Goal: Task Accomplishment & Management: Complete application form

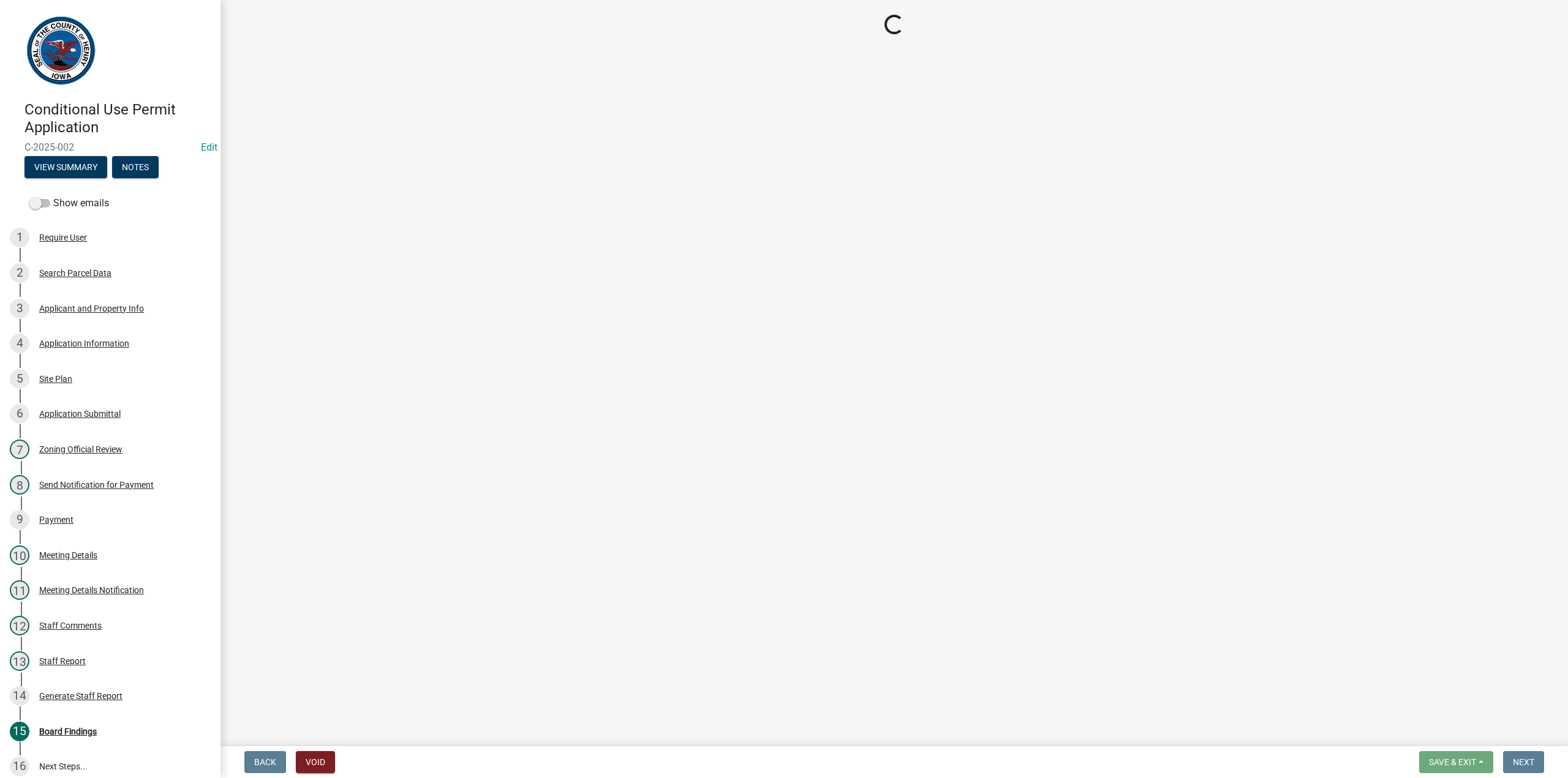
select select "edef7c6c-f370-40ee-8c13-4486681c8225"
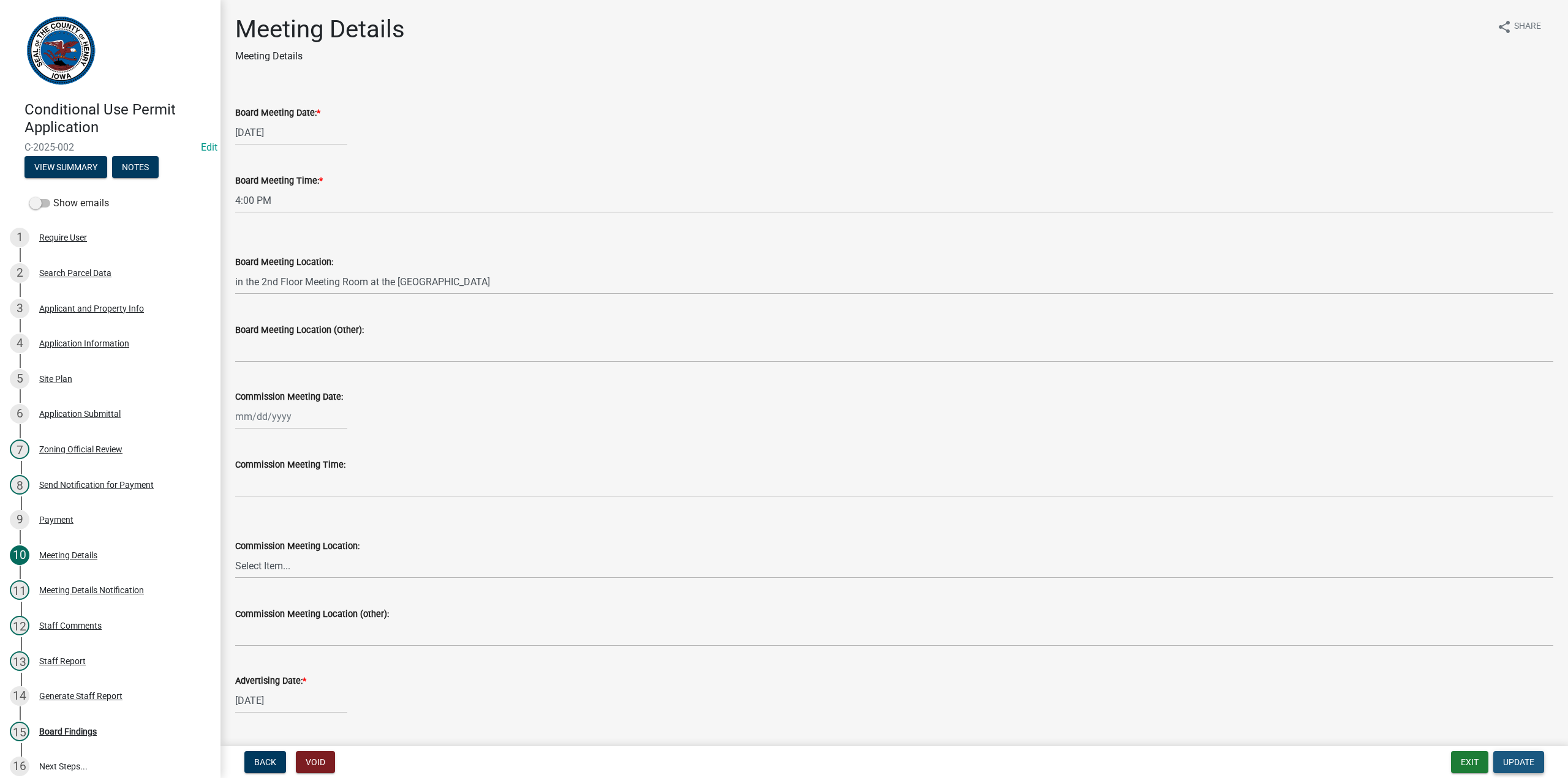
click at [1531, 763] on span "Update" at bounding box center [1519, 762] width 32 height 10
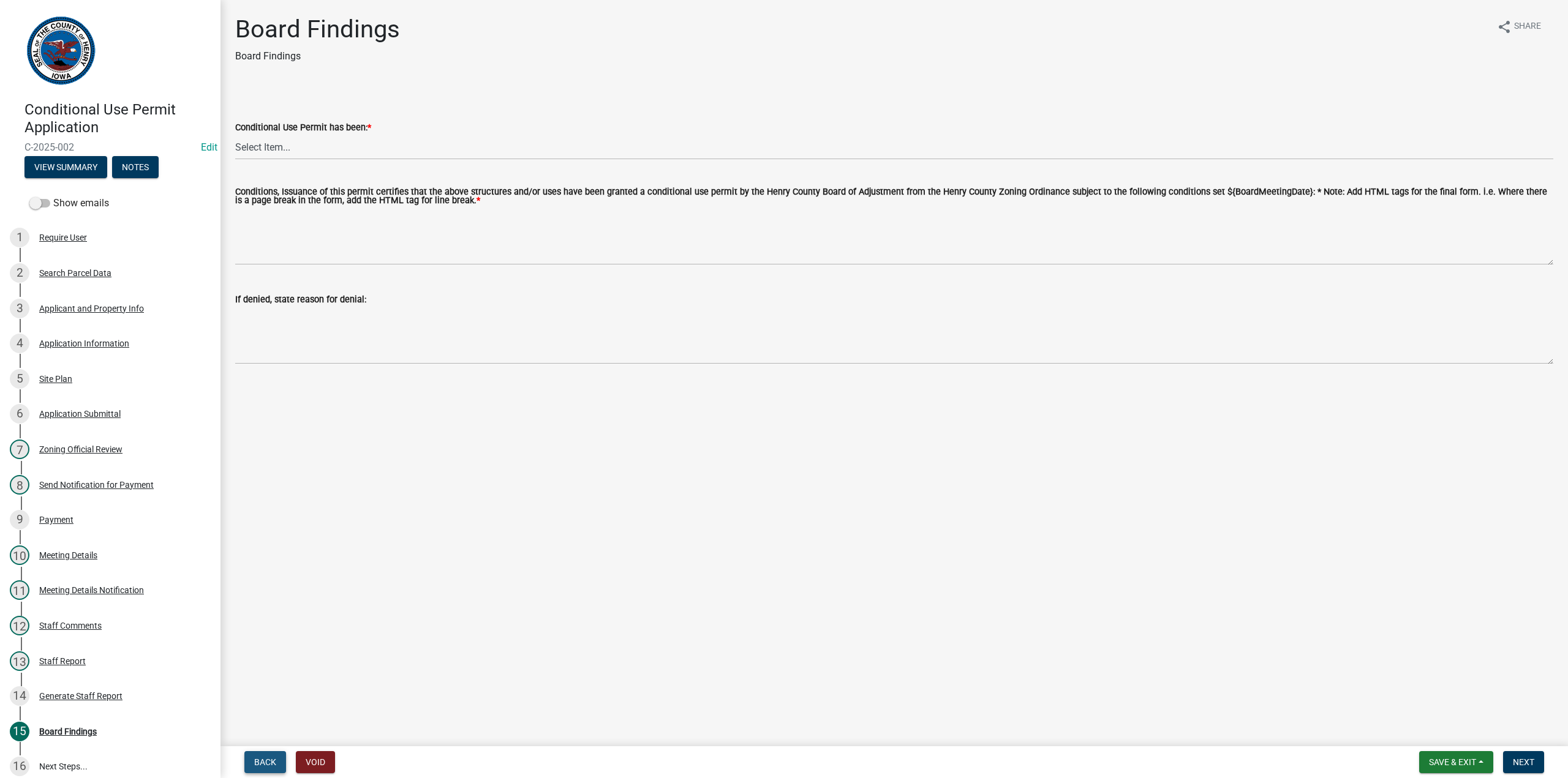
click at [263, 762] on span "Back" at bounding box center [265, 762] width 22 height 10
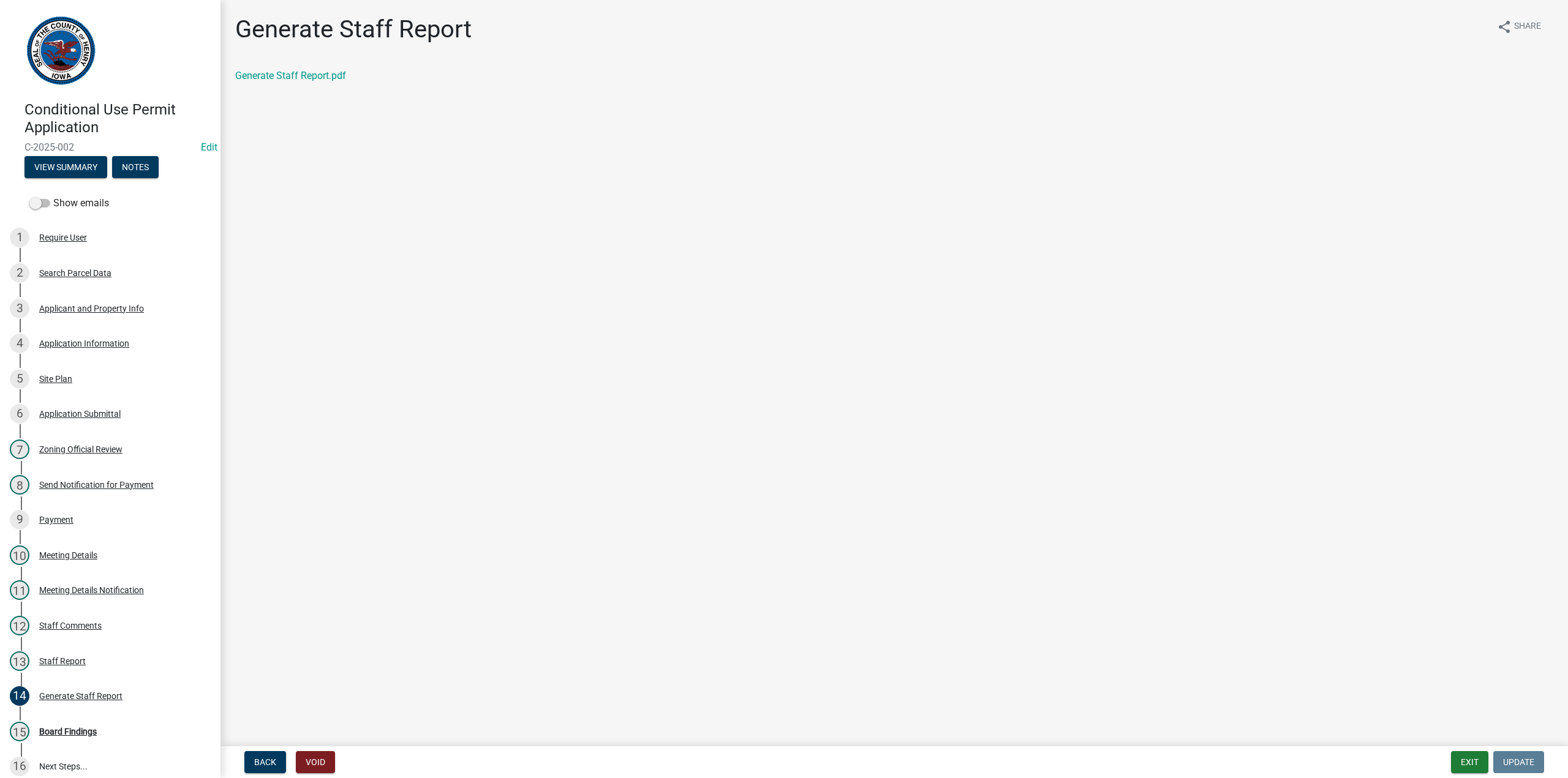
click at [387, 274] on main "Generate Staff Report share Share Generate Staff Report.pdf" at bounding box center [894, 370] width 1347 height 742
click at [56, 740] on div "15 Board Findings" at bounding box center [105, 732] width 191 height 20
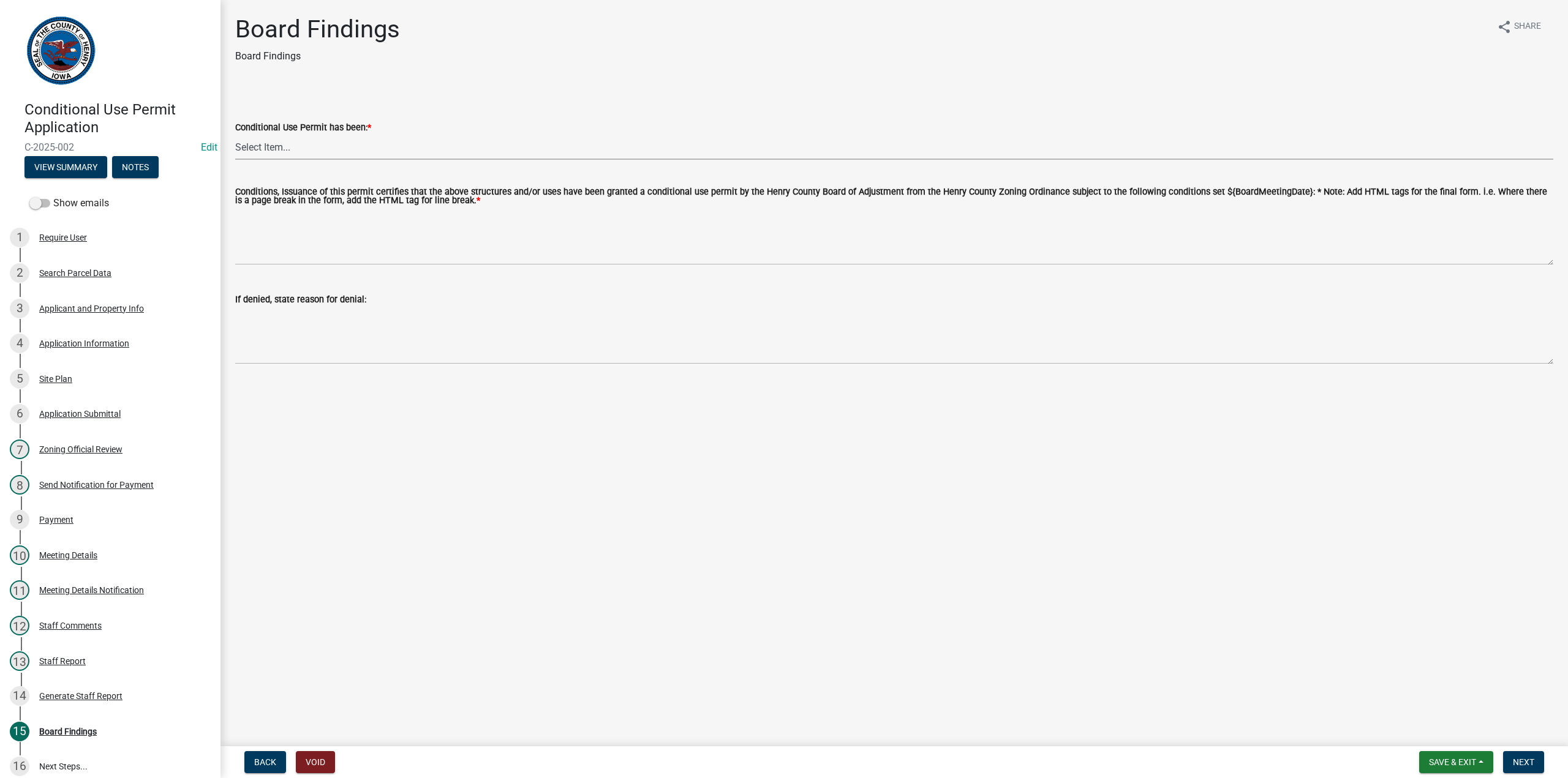
click at [268, 147] on select "Select Item... approved denied" at bounding box center [894, 147] width 1318 height 25
click at [235, 135] on select "Select Item... approved denied" at bounding box center [894, 147] width 1318 height 25
select select "053a70e2-ca90-4df2-a8ad-743fbff18d77"
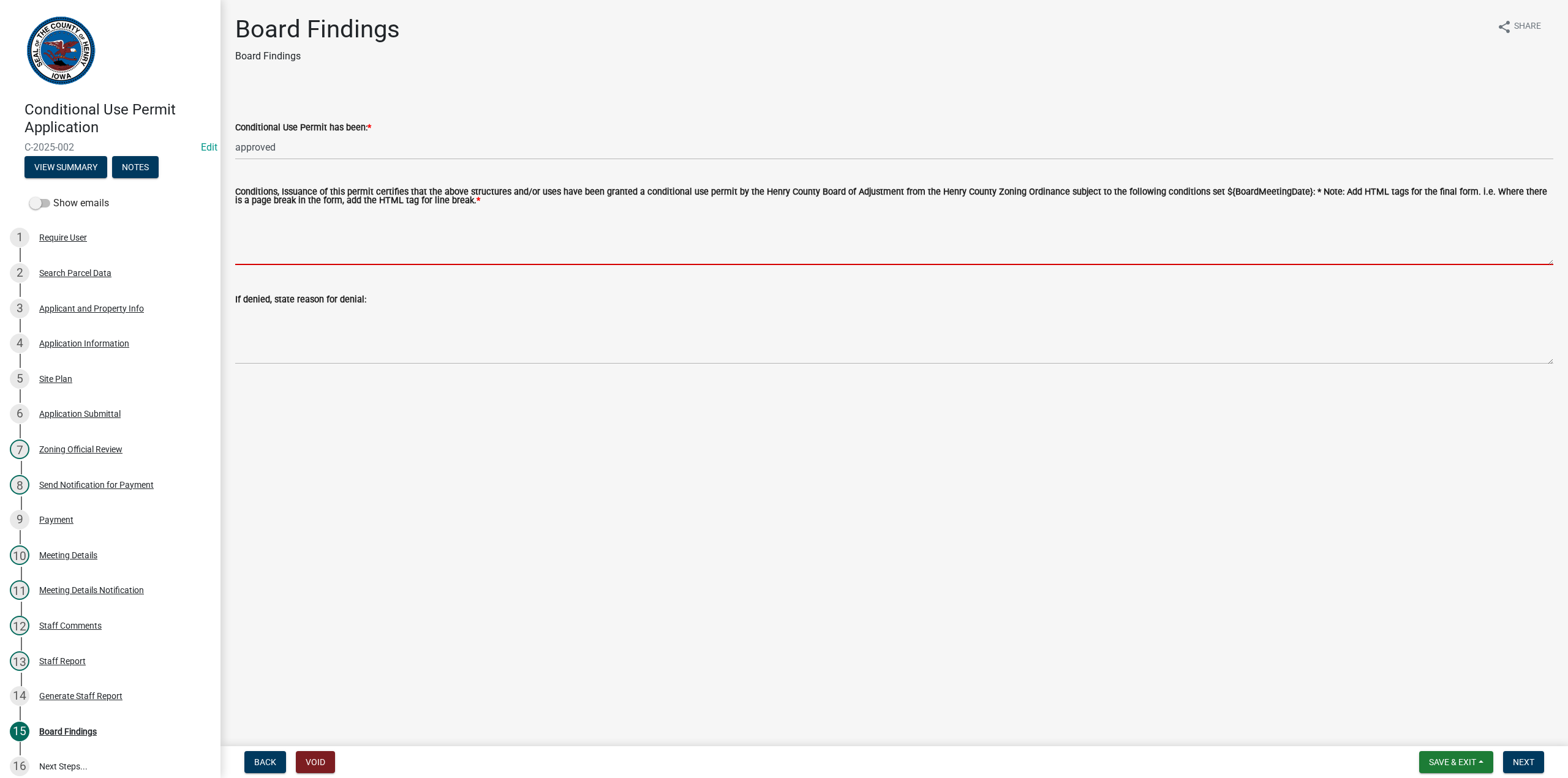
click at [276, 216] on textarea "Conditions, Issuance of this permit certifies that the above structures and/or …" at bounding box center [894, 236] width 1318 height 57
click at [255, 210] on textarea "Conditions, Issuance of this permit certifies that the above structures and/or …" at bounding box center [894, 236] width 1318 height 57
click at [252, 217] on textarea "Conditions, Issuance of this permit certifies that the above structures and/or …" at bounding box center [894, 236] width 1318 height 57
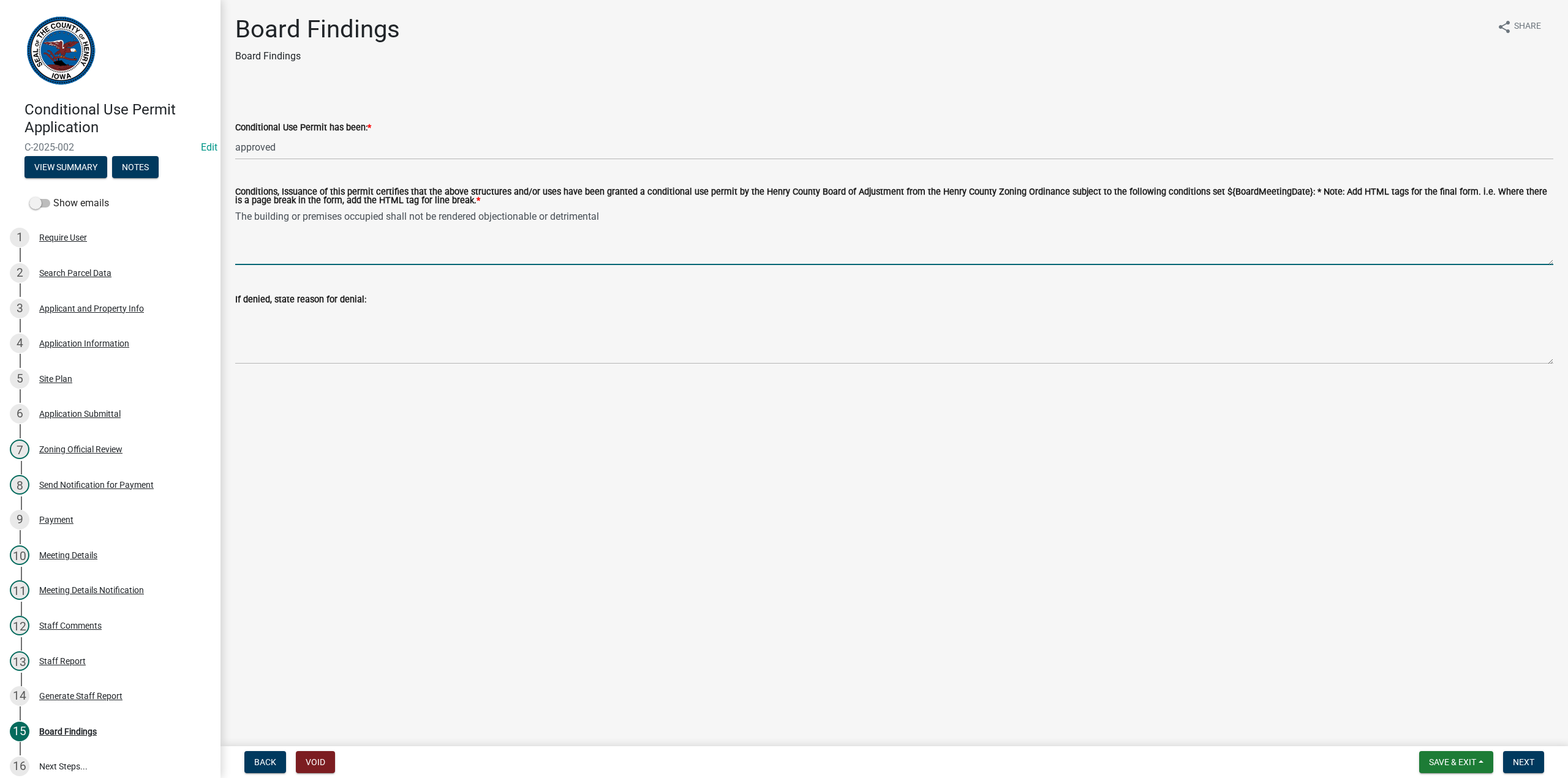
click at [630, 214] on textarea "The building or premises occupied shall not be rendered objectionable or detrim…" at bounding box center [894, 236] width 1318 height 57
drag, startPoint x: 720, startPoint y: 219, endPoint x: 746, endPoint y: 219, distance: 26.0
click at [746, 219] on textarea "The building or premises occupied shall not be rendered objectionable or detrim…" at bounding box center [894, 236] width 1318 height 57
click at [753, 218] on textarea "The building or premises occupied shall not be rendered objectionable or detrim…" at bounding box center [894, 236] width 1318 height 57
drag, startPoint x: 1160, startPoint y: 218, endPoint x: 1188, endPoint y: 218, distance: 28.0
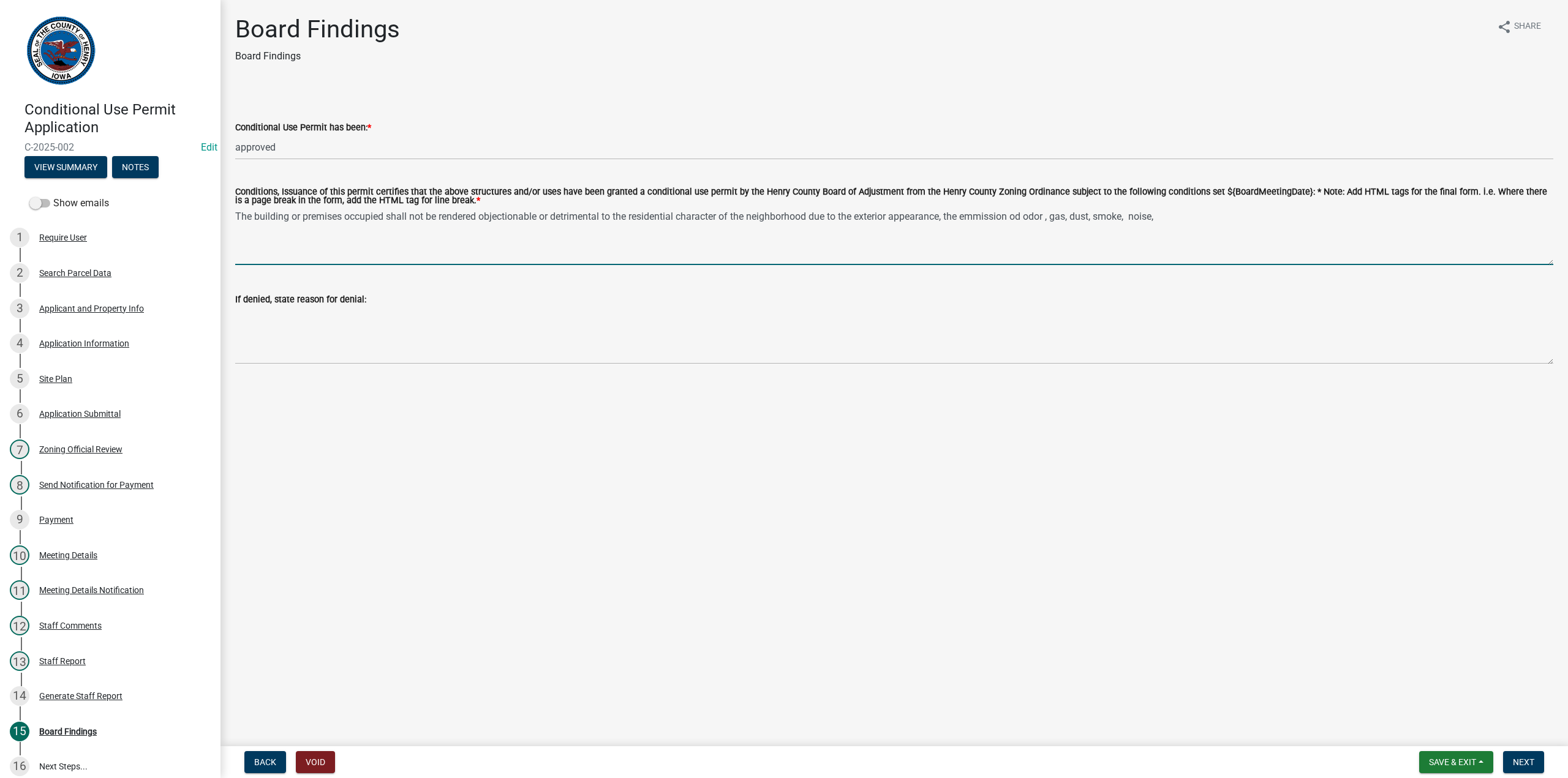
click at [1165, 218] on textarea "The building or premises occupied shall not be rendered objectionable or detrim…" at bounding box center [894, 236] width 1318 height 57
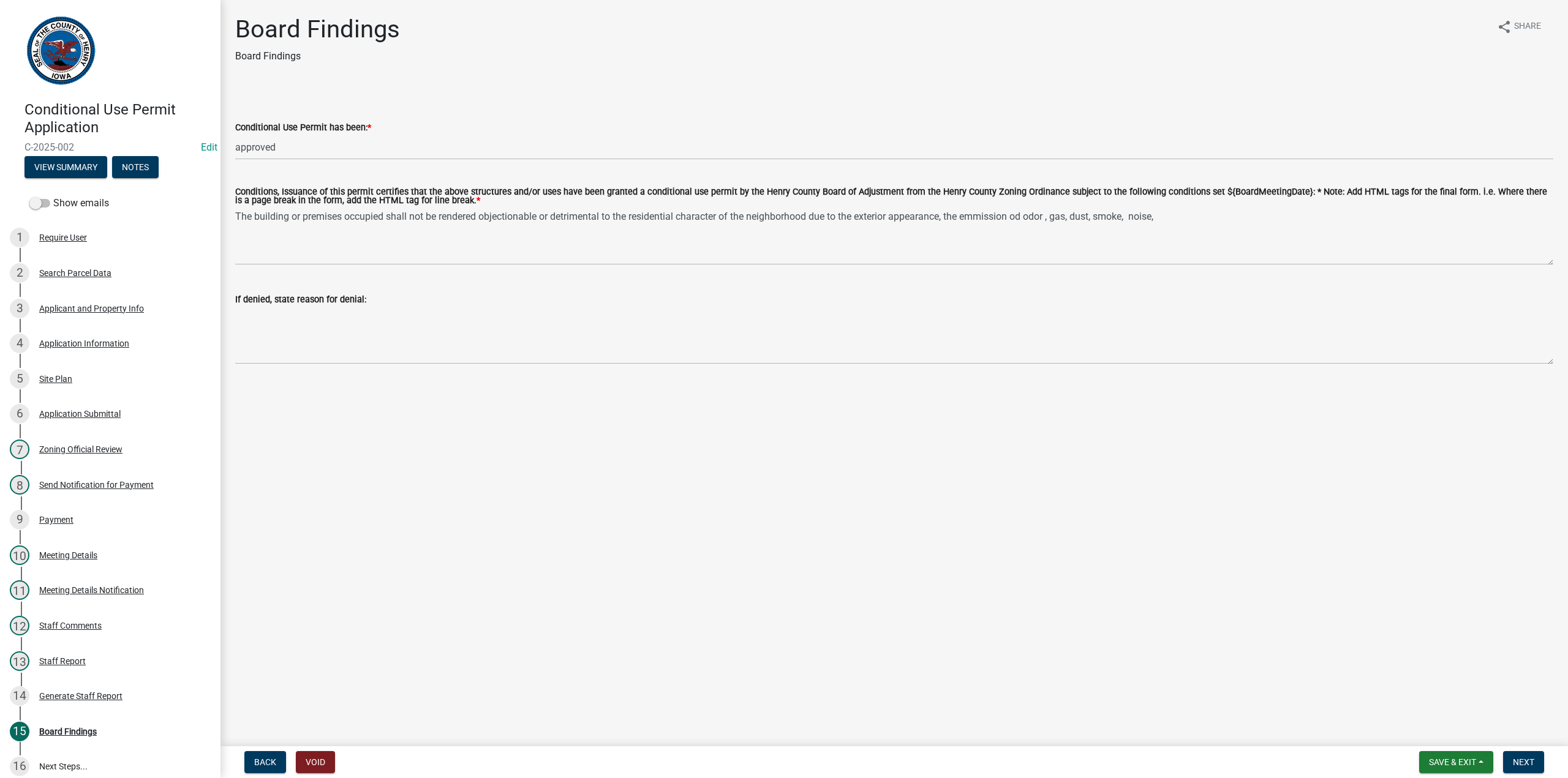
click at [1182, 207] on div "Conditions, Issuance of this permit certifies that the above structures and/or …" at bounding box center [894, 198] width 1318 height 20
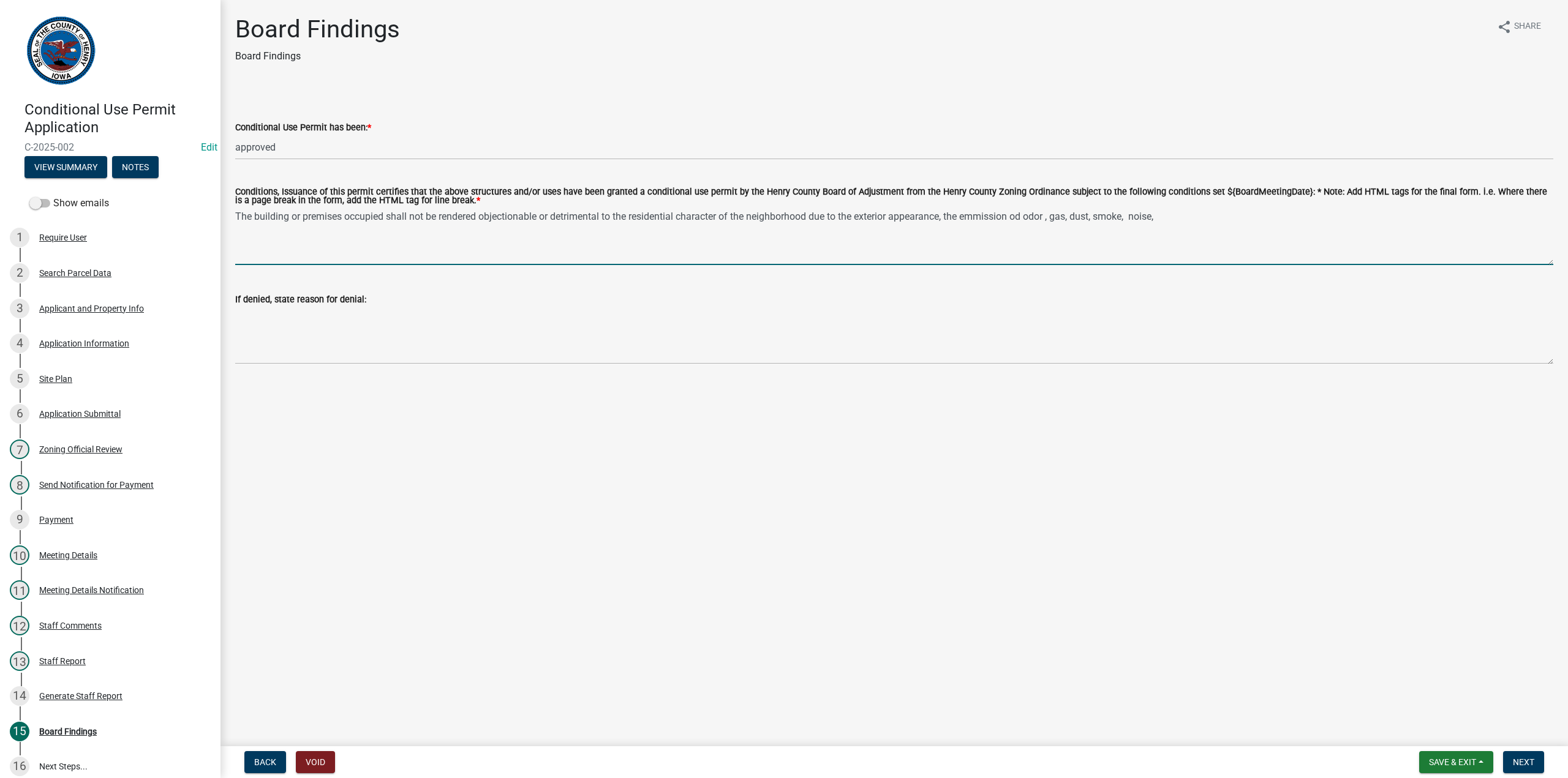
click at [1168, 218] on textarea "The building or premises occupied shall not be rendered objectionable or detrim…" at bounding box center [894, 236] width 1318 height 57
drag, startPoint x: 1012, startPoint y: 216, endPoint x: 1021, endPoint y: 212, distance: 9.8
click at [1021, 212] on textarea "The building or premises occupied shall not be rendered objectionable or detrim…" at bounding box center [894, 236] width 1318 height 57
click at [1022, 216] on textarea "The building or premises occupied shall not be rendered objectionable or detrim…" at bounding box center [894, 236] width 1318 height 57
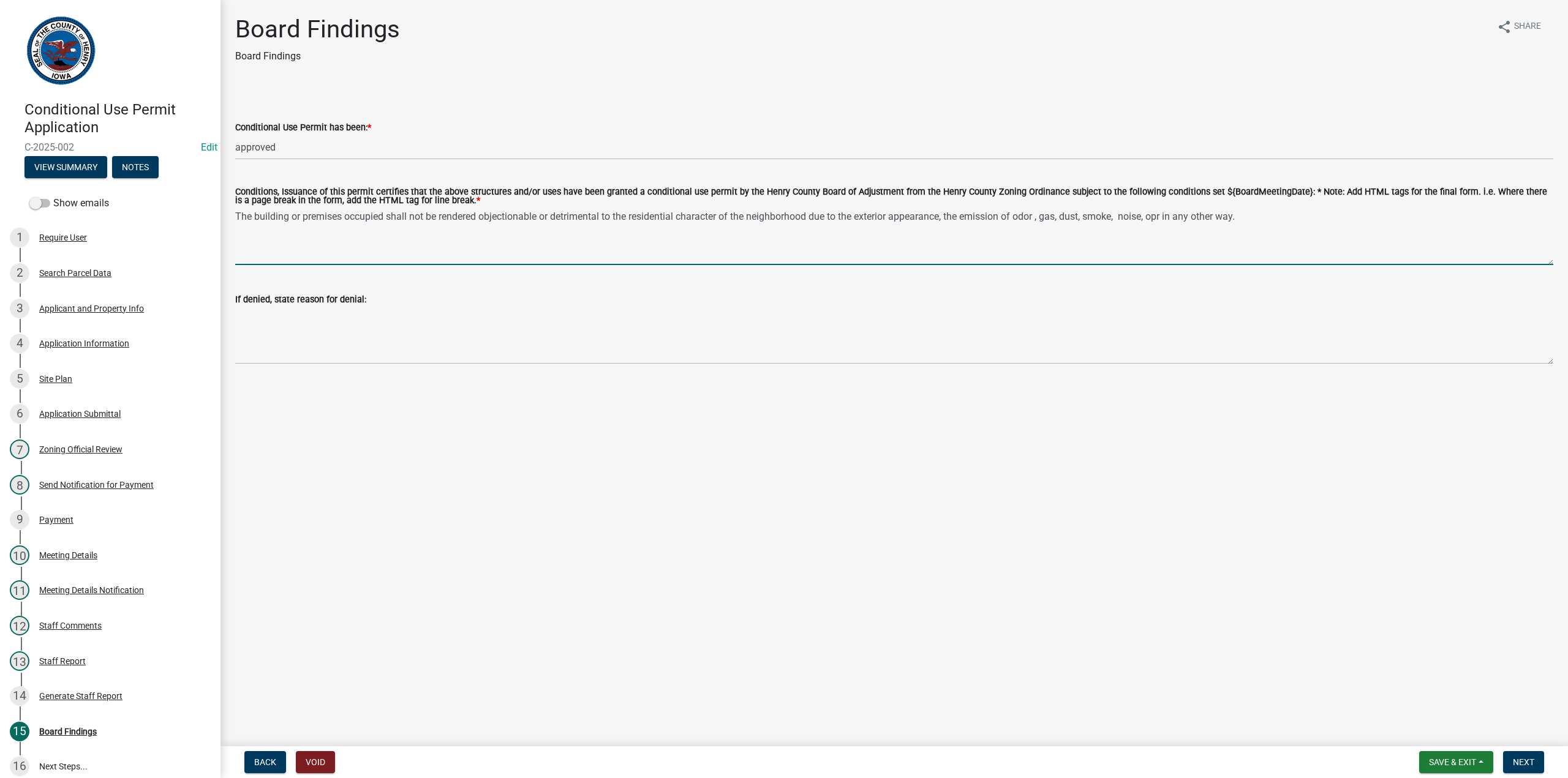
click at [1167, 218] on textarea "The building or premises occupied shall not be rendered objectionable or detrim…" at bounding box center [894, 236] width 1318 height 57
click at [1219, 230] on textarea "The building or premises occupied shall not be rendered objectionable or detrim…" at bounding box center [894, 236] width 1318 height 57
click at [263, 234] on textarea "The building or premises occupied shall not be rendered objectionable or detrim…" at bounding box center [894, 236] width 1318 height 57
click at [1261, 218] on textarea "The building or premises occupied shall not be rendered objectionable or detrim…" at bounding box center [894, 236] width 1318 height 57
click at [1257, 218] on textarea "The building or premises occupied shall not be rendered objectionable or detrim…" at bounding box center [894, 236] width 1318 height 57
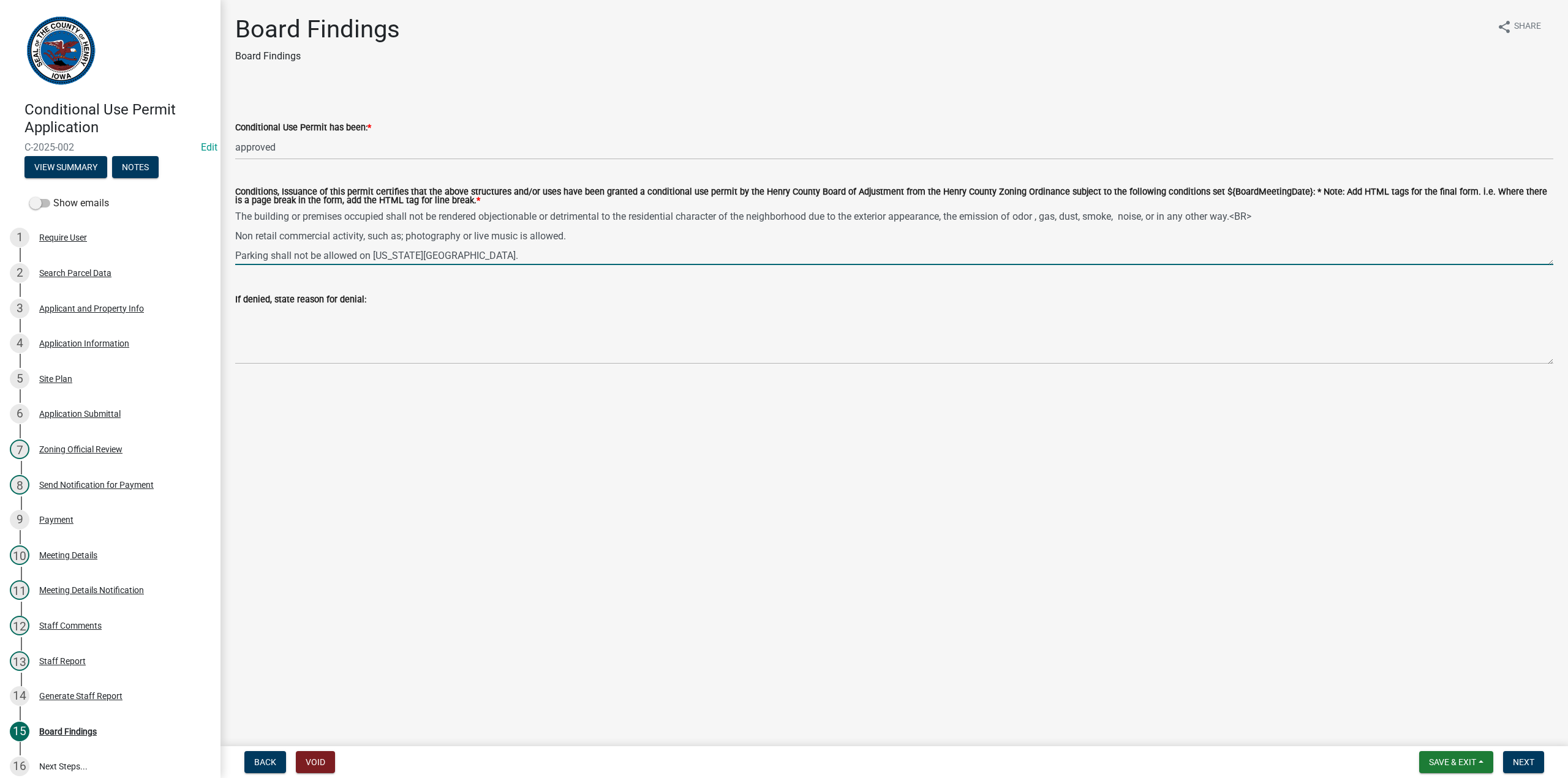
click at [587, 229] on textarea "The building or premises occupied shall not be rendered objectionable or detrim…" at bounding box center [894, 236] width 1318 height 57
click at [577, 236] on textarea "The building or premises occupied shall not be rendered objectionable or detrim…" at bounding box center [894, 236] width 1318 height 57
click at [422, 258] on textarea "The building or premises occupied shall not be rendered objectionable or detrim…" at bounding box center [894, 236] width 1318 height 57
click at [1266, 216] on textarea "The building or premises occupied shall not be rendered objectionable or detrim…" at bounding box center [894, 236] width 1318 height 57
type textarea "The building or premises occupied shall not be rendered objectionable or detrim…"
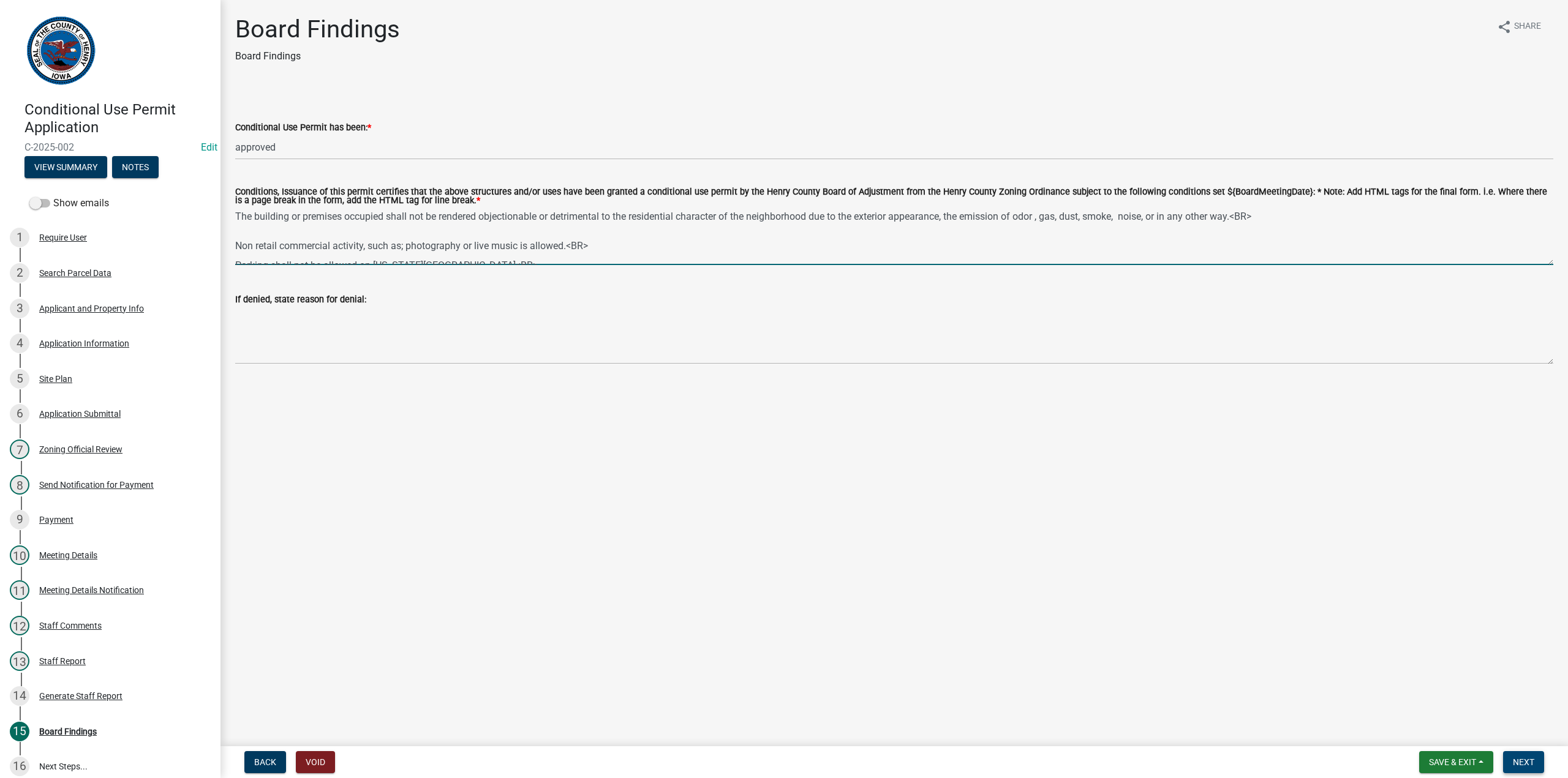
click at [1523, 765] on span "Next" at bounding box center [1524, 762] width 22 height 10
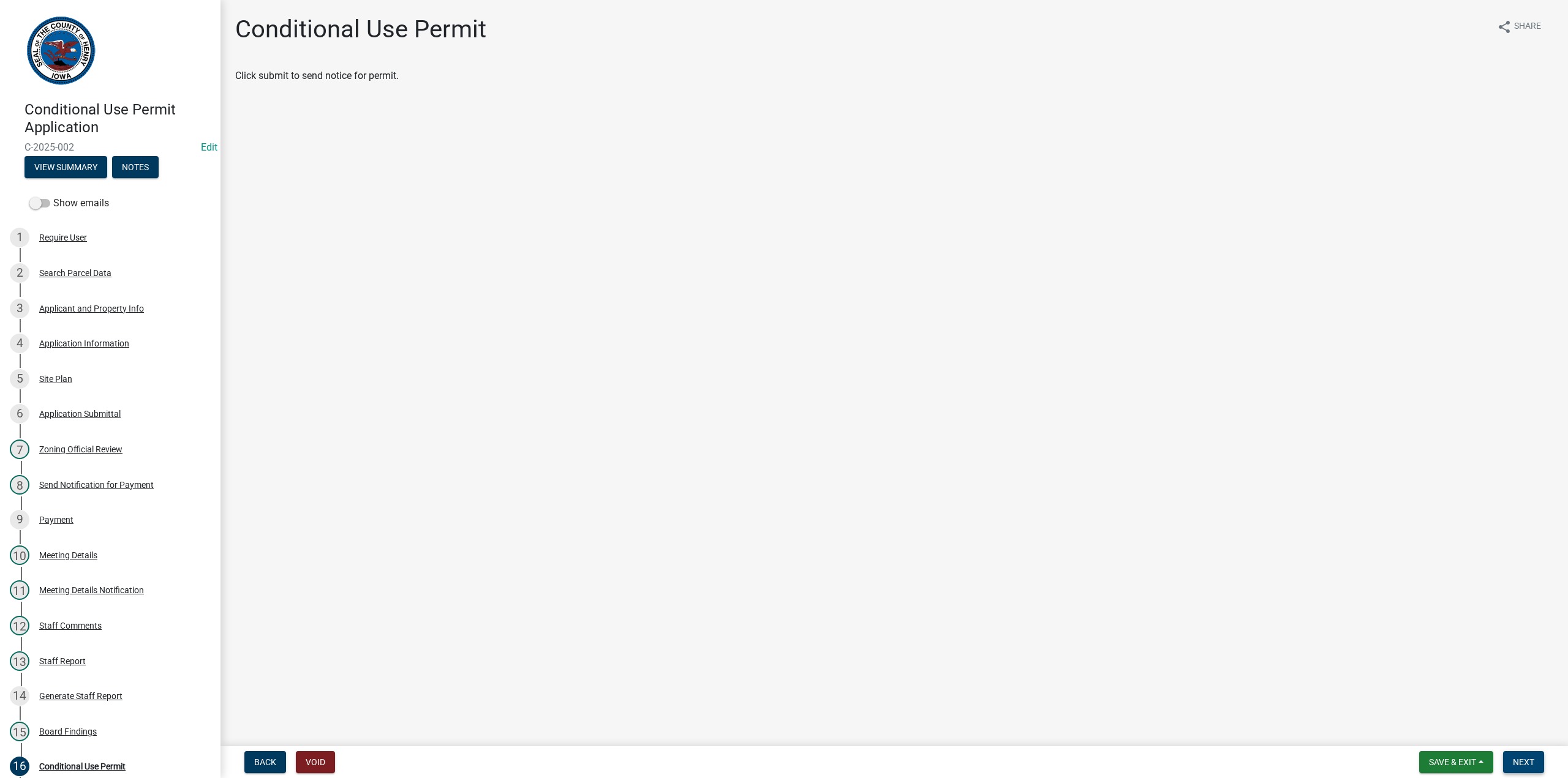
click at [1514, 763] on span "Next" at bounding box center [1524, 762] width 22 height 10
click at [310, 81] on link "Conditional Use Permit.pdf" at bounding box center [294, 76] width 116 height 12
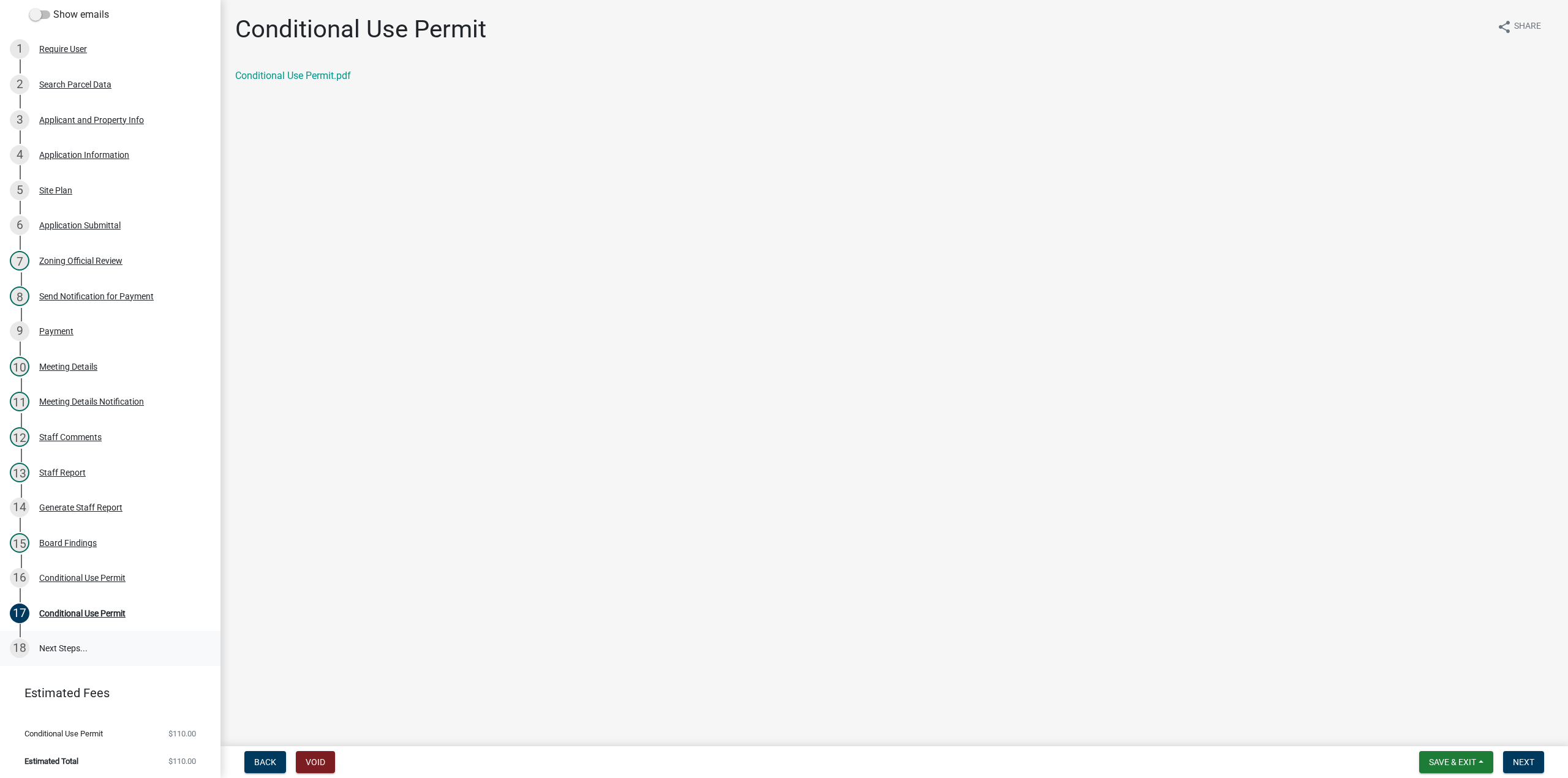
scroll to position [190, 0]
click at [60, 540] on div "Board Findings" at bounding box center [68, 542] width 57 height 9
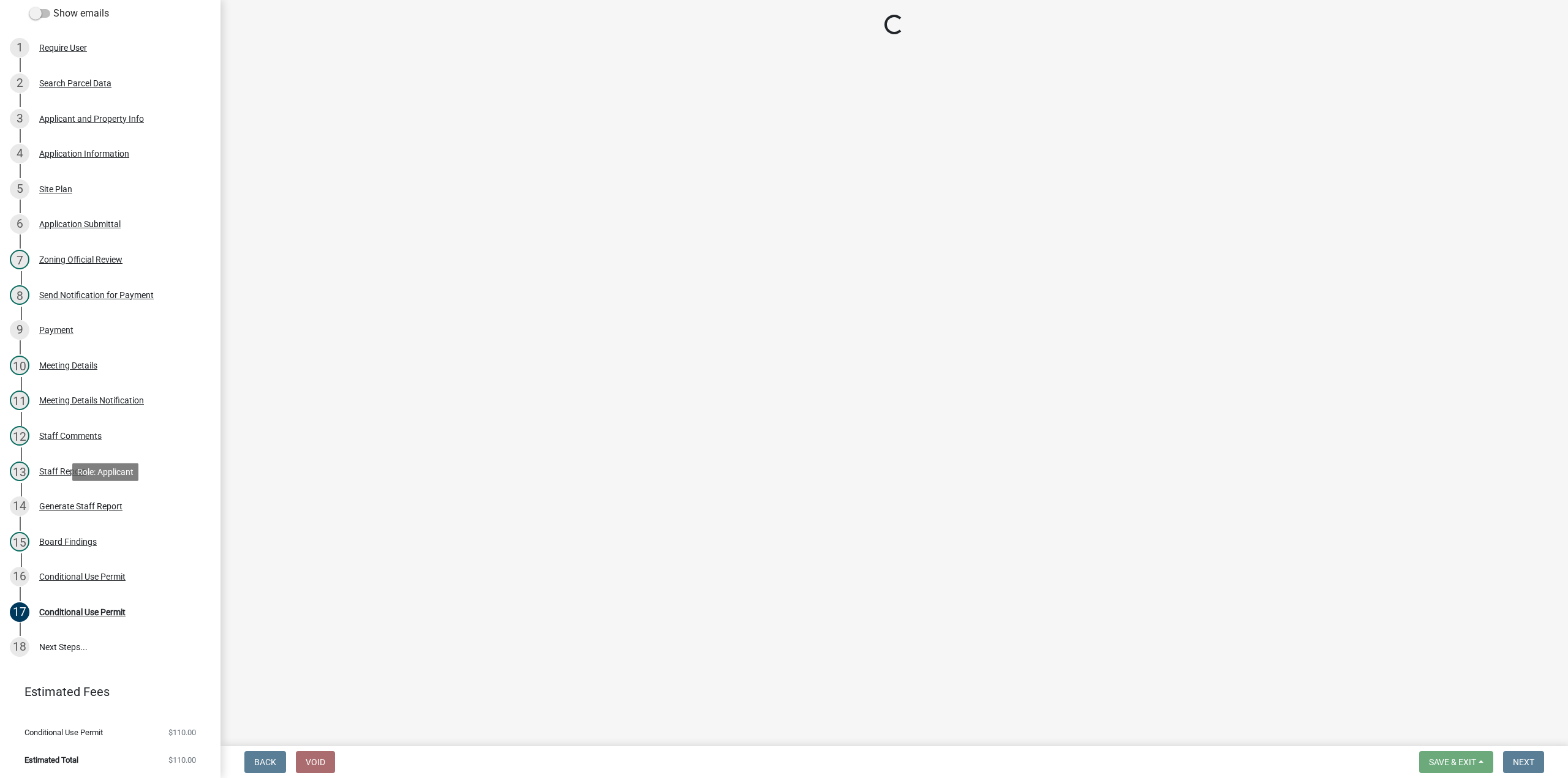
select select "053a70e2-ca90-4df2-a8ad-743fbff18d77"
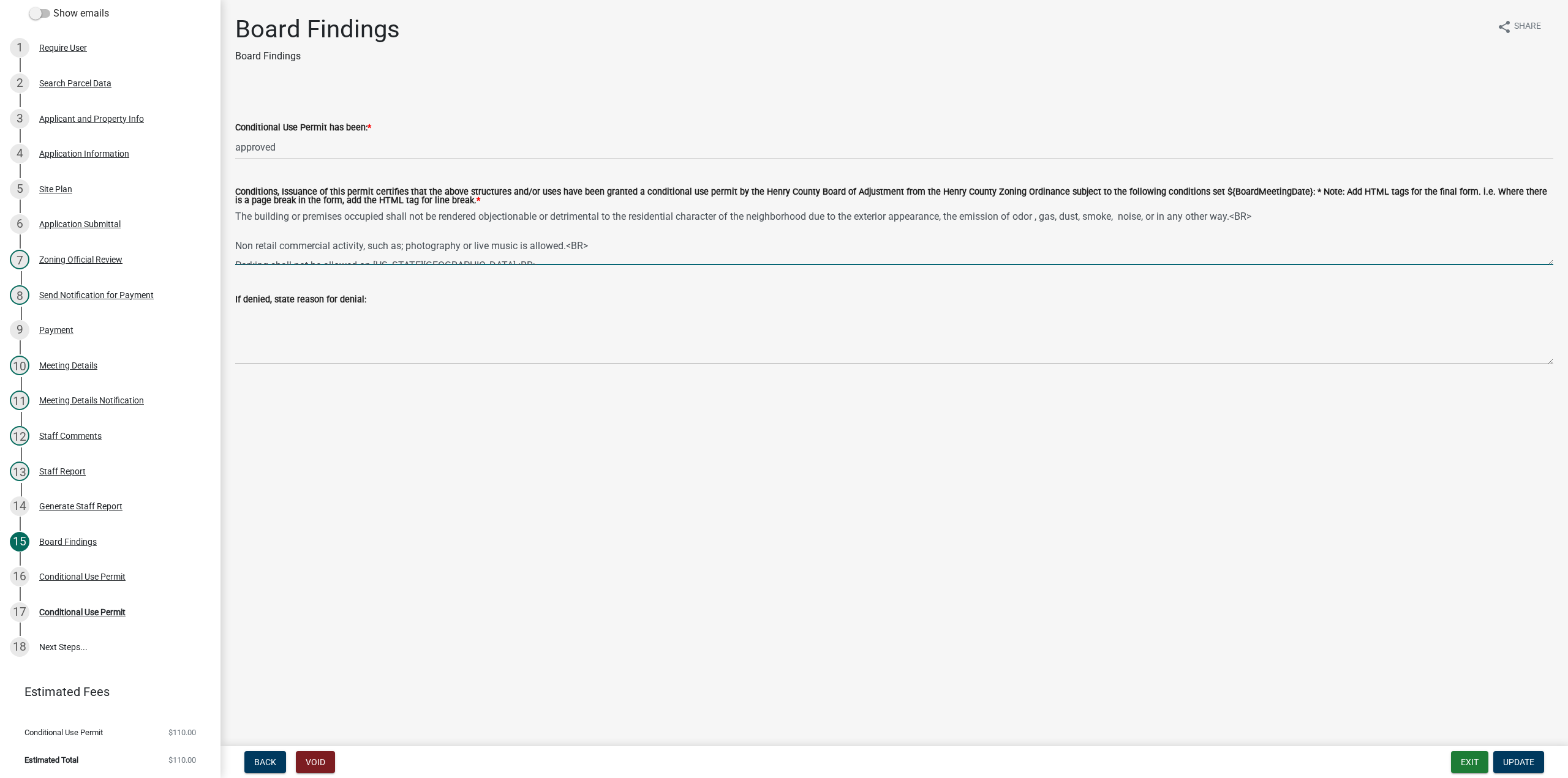
click at [235, 218] on textarea "The building or premises occupied shall not be rendered objectionable or detrim…" at bounding box center [894, 236] width 1318 height 57
click at [1256, 219] on textarea "<li>The building or premises occupied shall not be rendered objectionable or de…" at bounding box center [894, 236] width 1318 height 57
click at [235, 218] on textarea "<li>The building or premises occupied shall not be rendered objectionable or de…" at bounding box center [894, 236] width 1318 height 57
drag, startPoint x: 235, startPoint y: 219, endPoint x: 249, endPoint y: 218, distance: 14.0
click at [249, 218] on textarea "<li>The building or premises occupied shall not be rendered objectionable or de…" at bounding box center [894, 236] width 1318 height 57
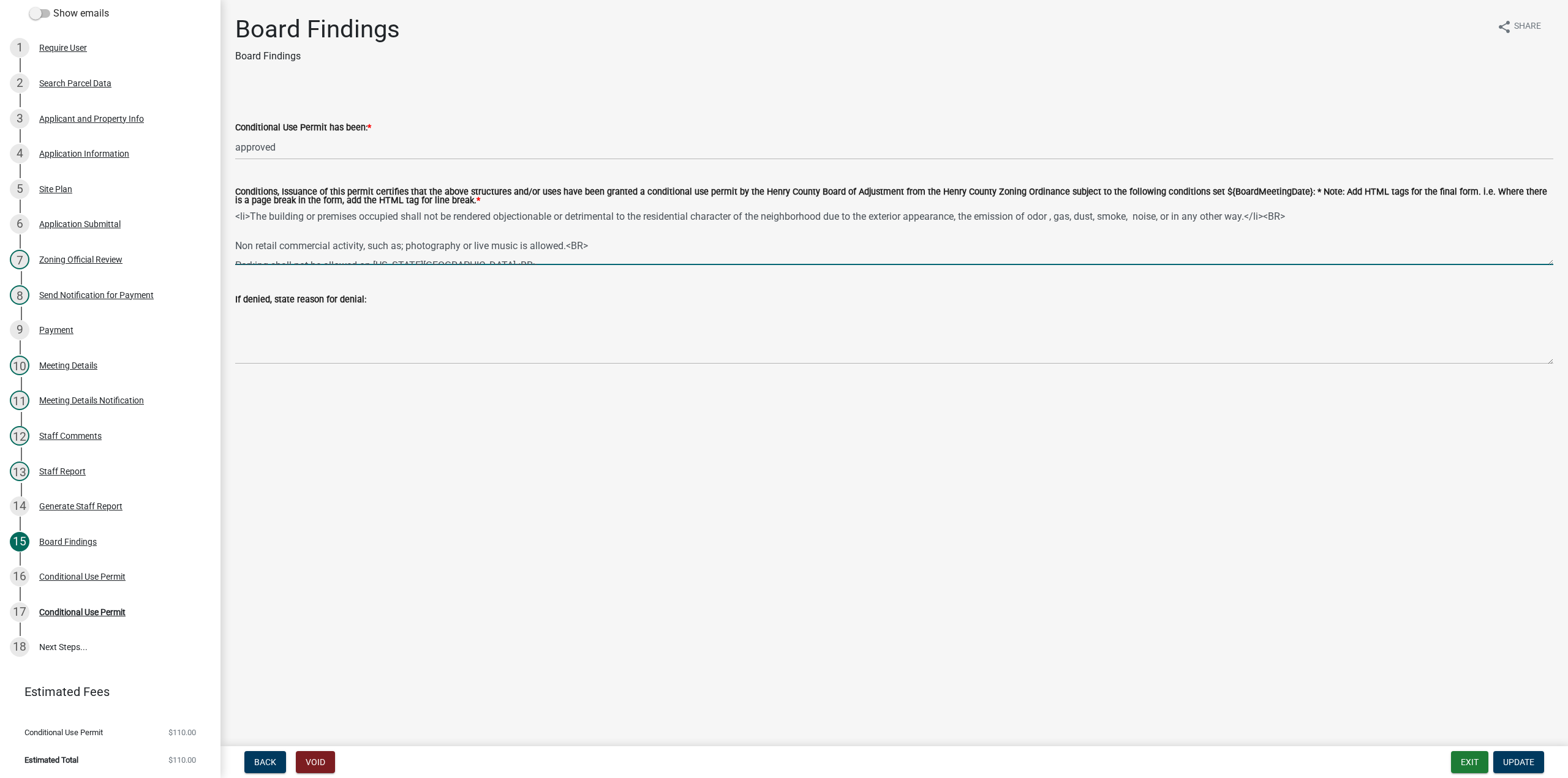
click at [235, 247] on textarea "<li>The building or premises occupied shall not be rendered objectionable or de…" at bounding box center [894, 236] width 1318 height 57
paste textarea "<li>"
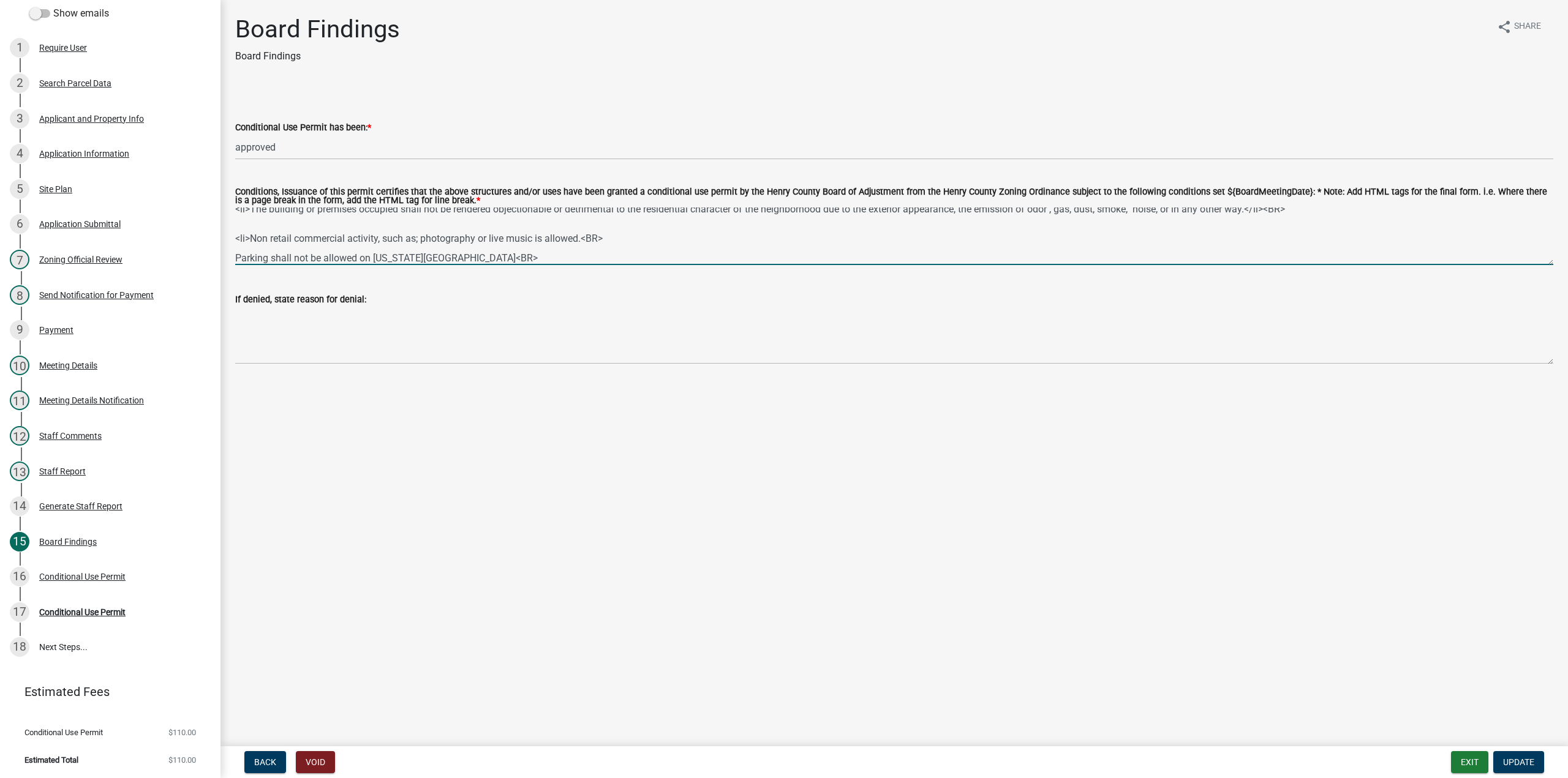
scroll to position [10, 0]
click at [235, 256] on textarea "<li>The building or premises occupied shall not be rendered objectionable or de…" at bounding box center [894, 236] width 1318 height 57
paste textarea "<li>"
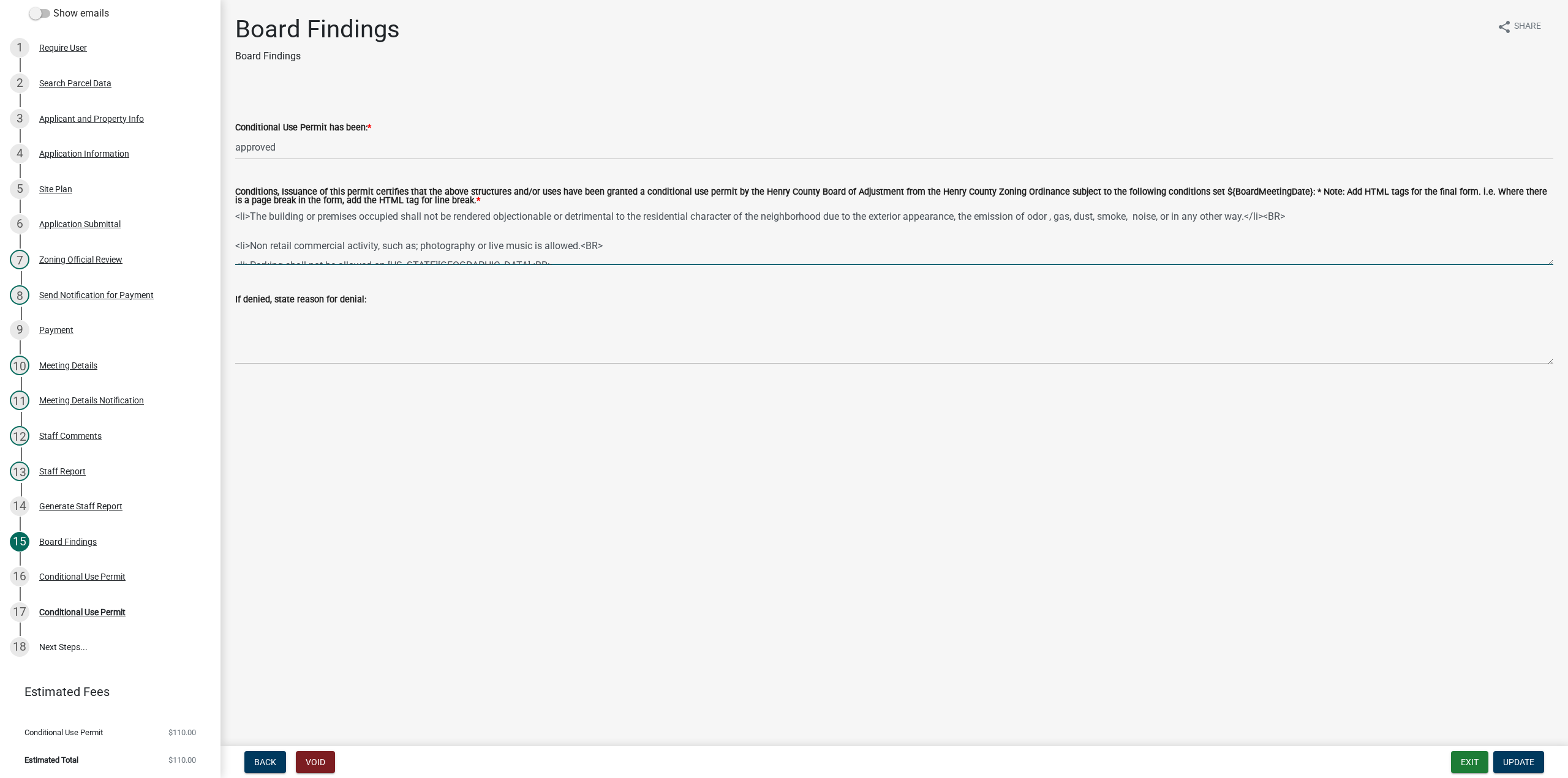
drag, startPoint x: 1254, startPoint y: 218, endPoint x: 1274, endPoint y: 219, distance: 20.0
click at [1274, 219] on textarea "<li>The building or premises occupied shall not be rendered objectionable or de…" at bounding box center [894, 236] width 1318 height 57
click at [582, 247] on textarea "<li>The building or premises occupied shall not be rendered objectionable or de…" at bounding box center [894, 236] width 1318 height 57
paste textarea "/li><"
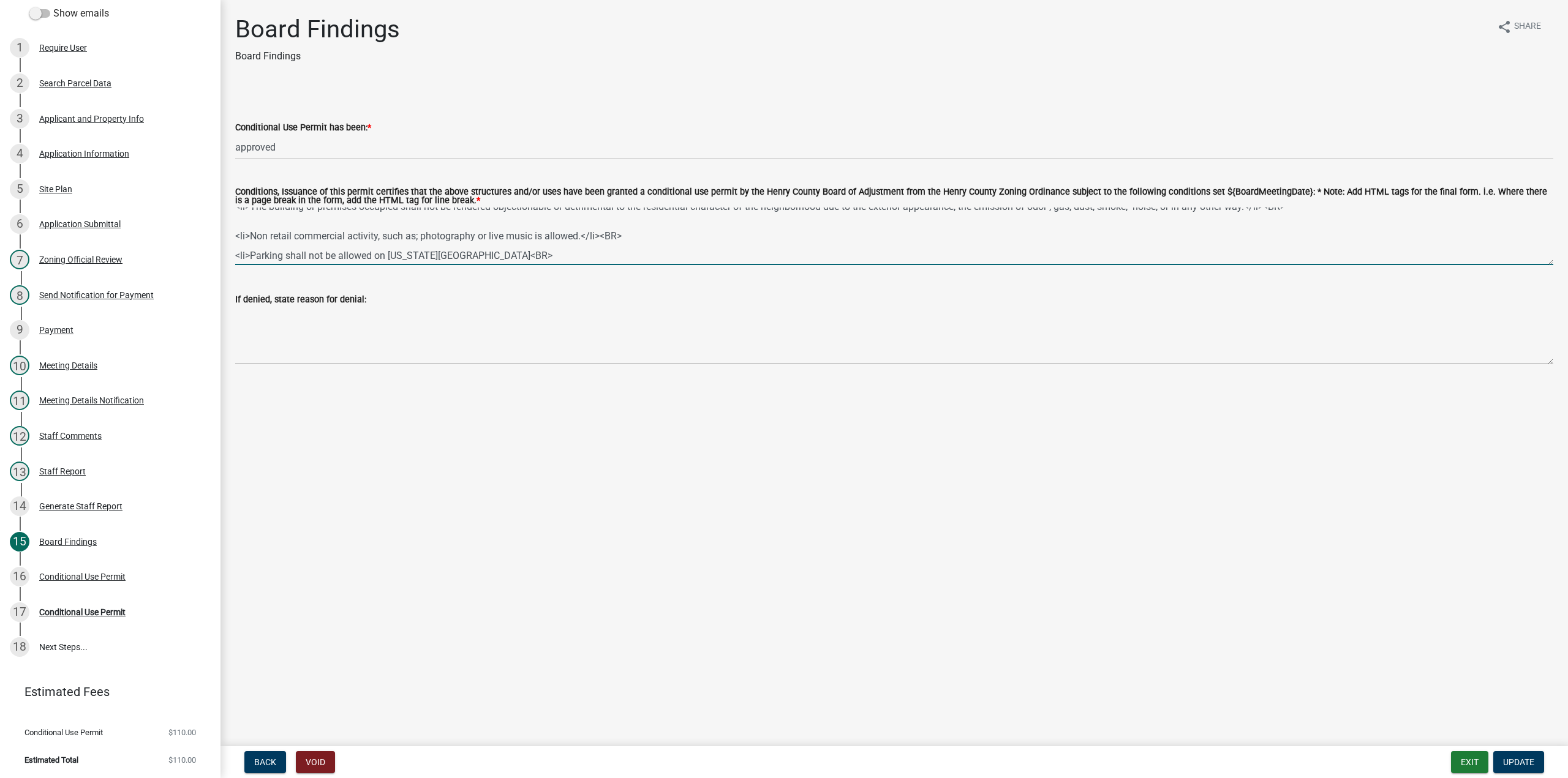
click at [431, 258] on textarea "<li>The building or premises occupied shall not be rendered objectionable or de…" at bounding box center [894, 236] width 1318 height 57
paste textarea "/li><"
type textarea "<li>The building or premises occupied shall not be rendered objectionable or de…"
click at [1522, 765] on span "Update" at bounding box center [1519, 762] width 32 height 10
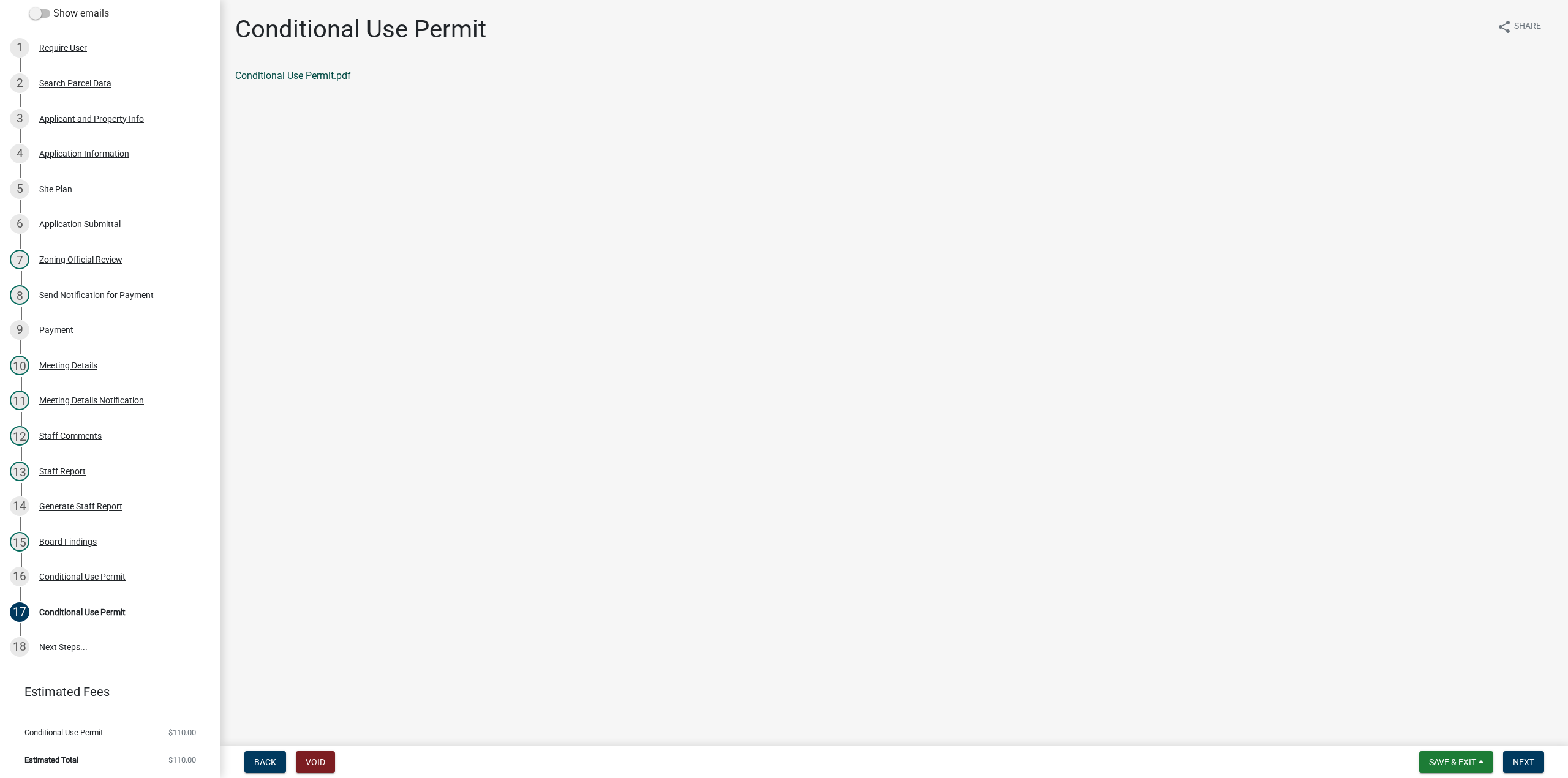
click at [308, 77] on link "Conditional Use Permit.pdf" at bounding box center [294, 76] width 116 height 12
click at [1520, 761] on span "Next" at bounding box center [1524, 762] width 22 height 10
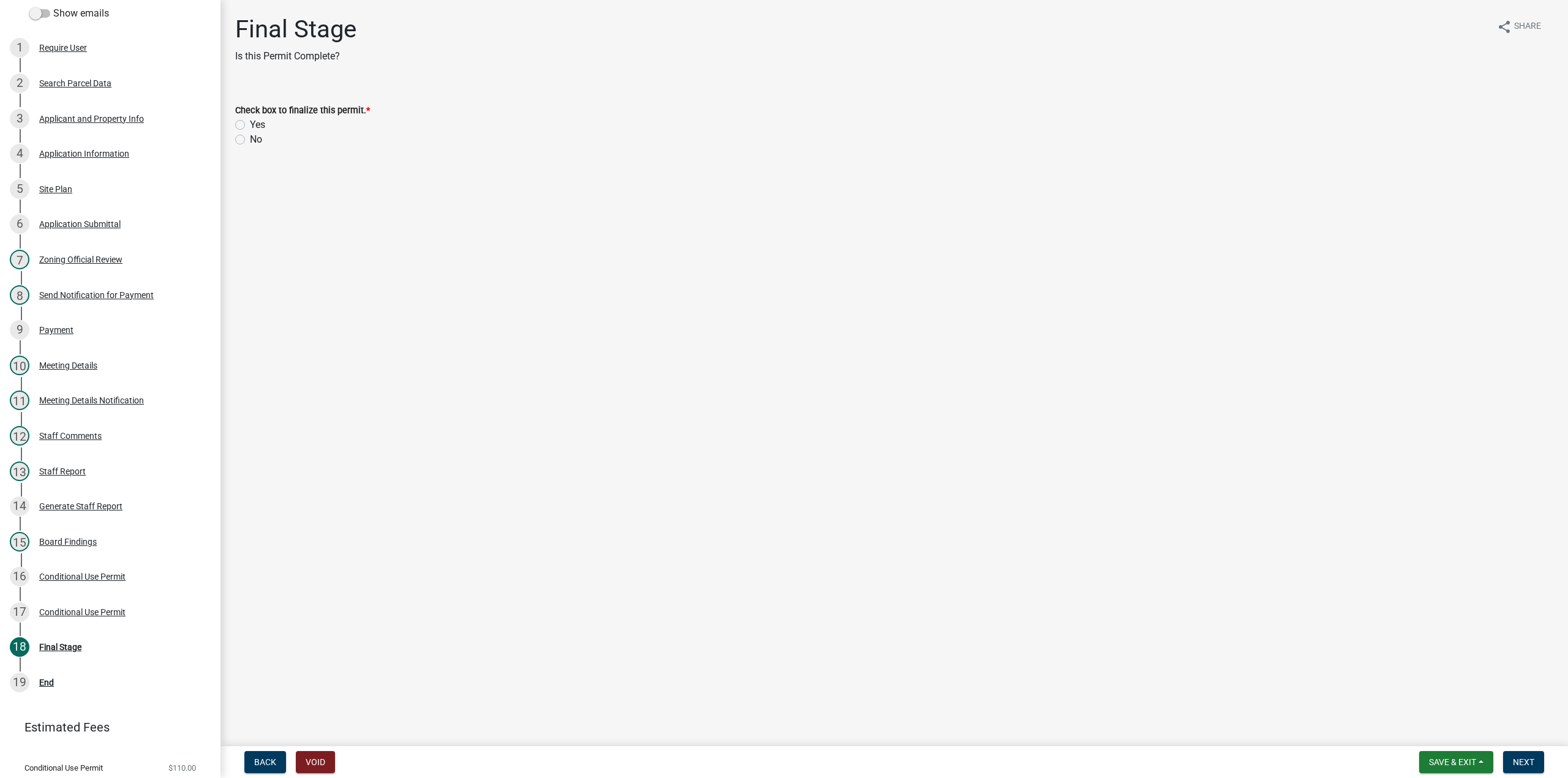
click at [250, 124] on label "Yes" at bounding box center [258, 124] width 16 height 15
click at [250, 124] on input "Yes" at bounding box center [254, 121] width 8 height 8
radio input "true"
click at [1535, 765] on button "Next" at bounding box center [1524, 762] width 41 height 22
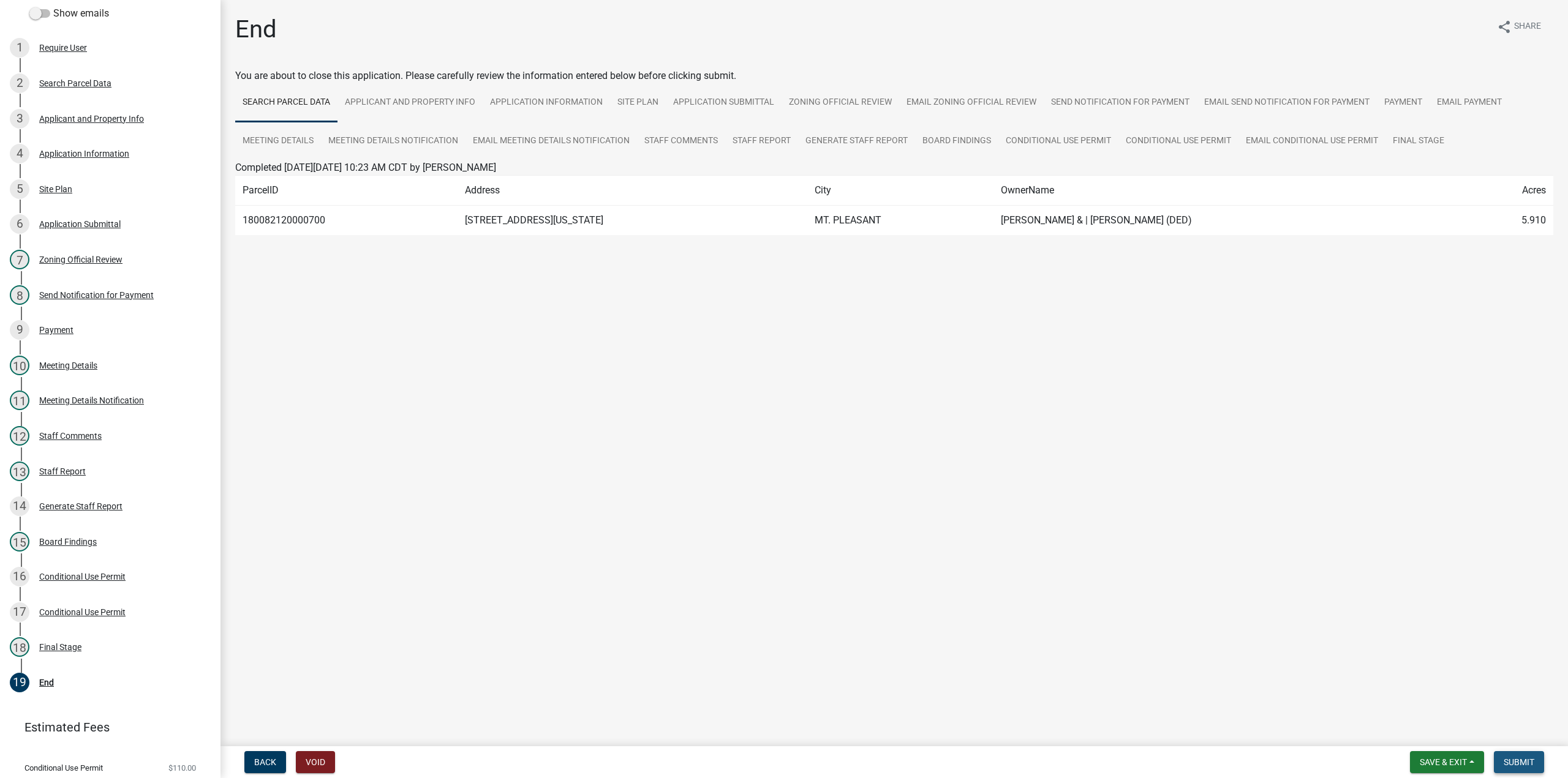
click at [1530, 767] on span "Submit" at bounding box center [1519, 762] width 31 height 10
